Goal: Information Seeking & Learning: Learn about a topic

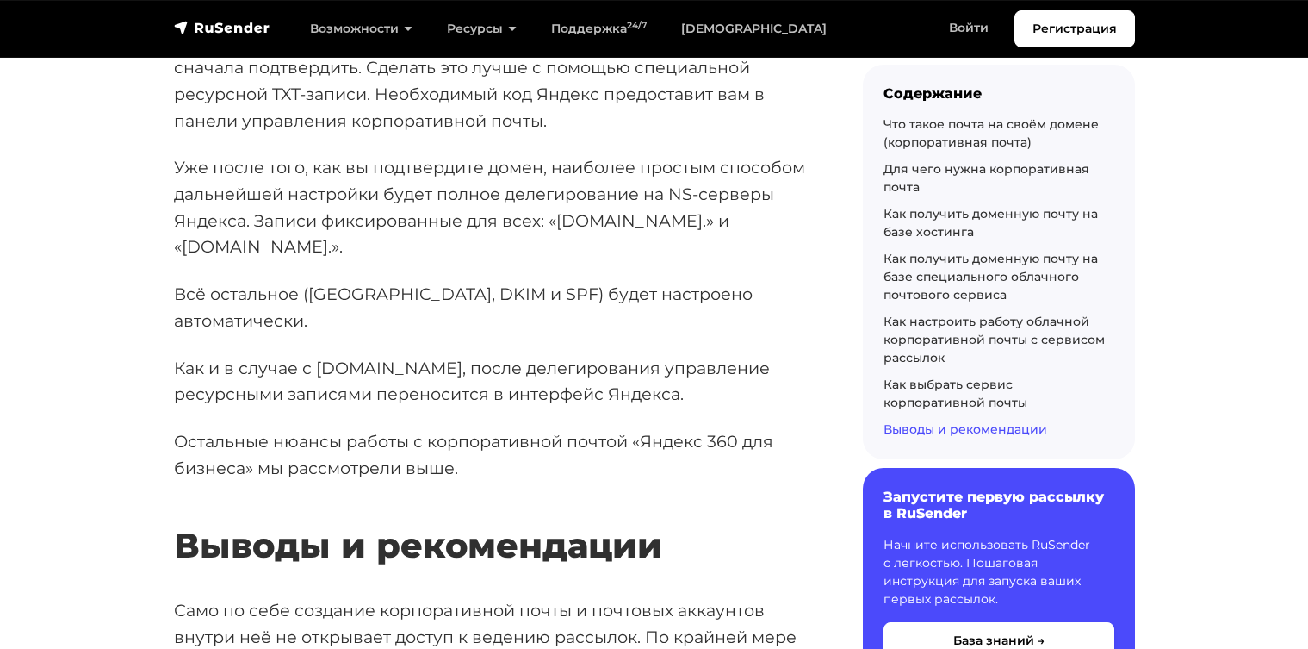
scroll to position [28099, 0]
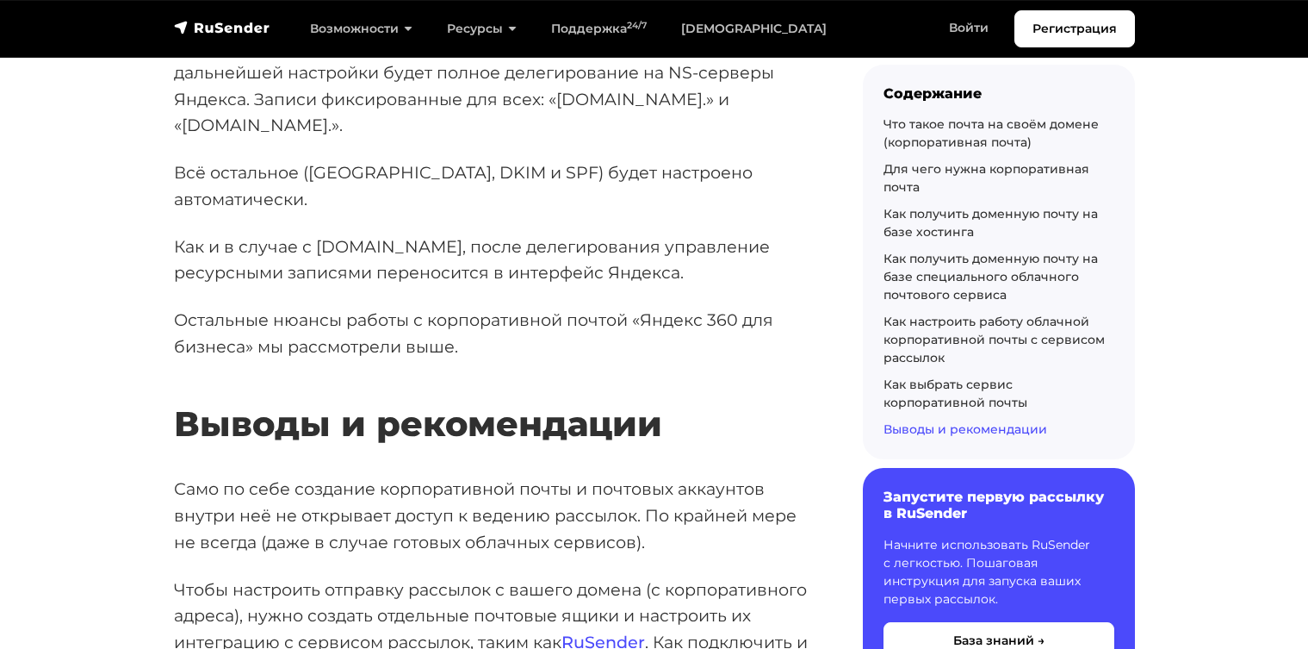
scroll to position [28170, 0]
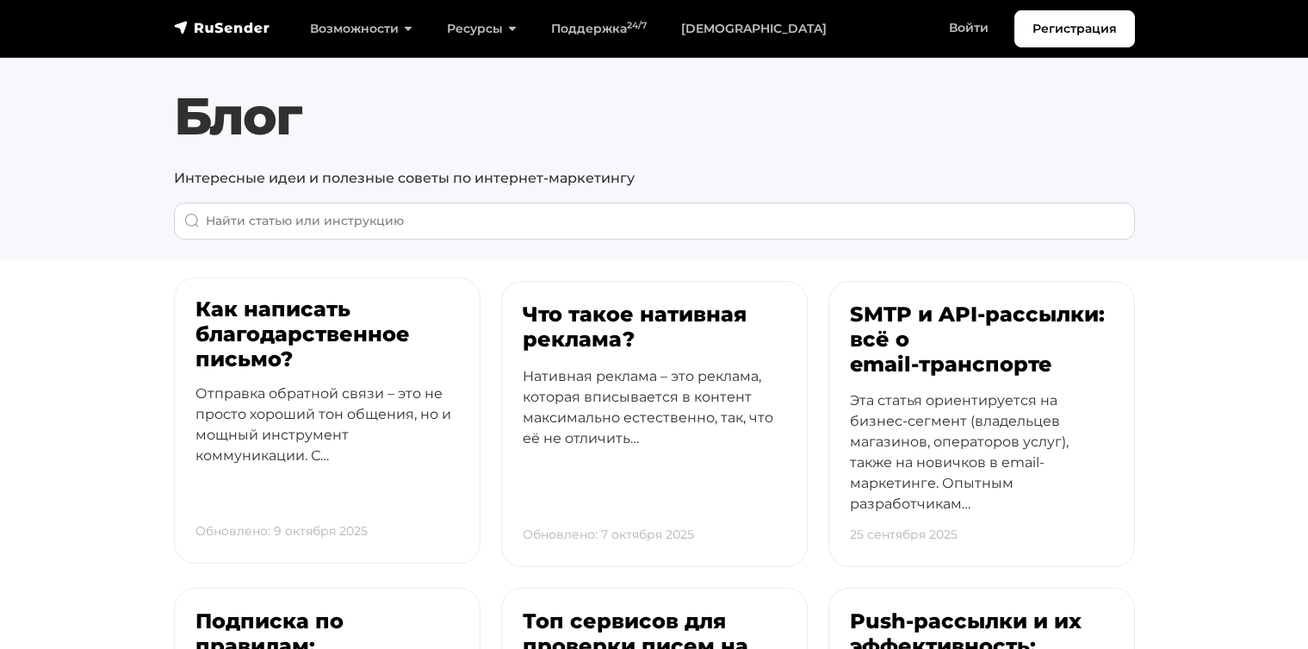
scroll to position [28, 0]
